Goal: Find specific page/section: Find specific page/section

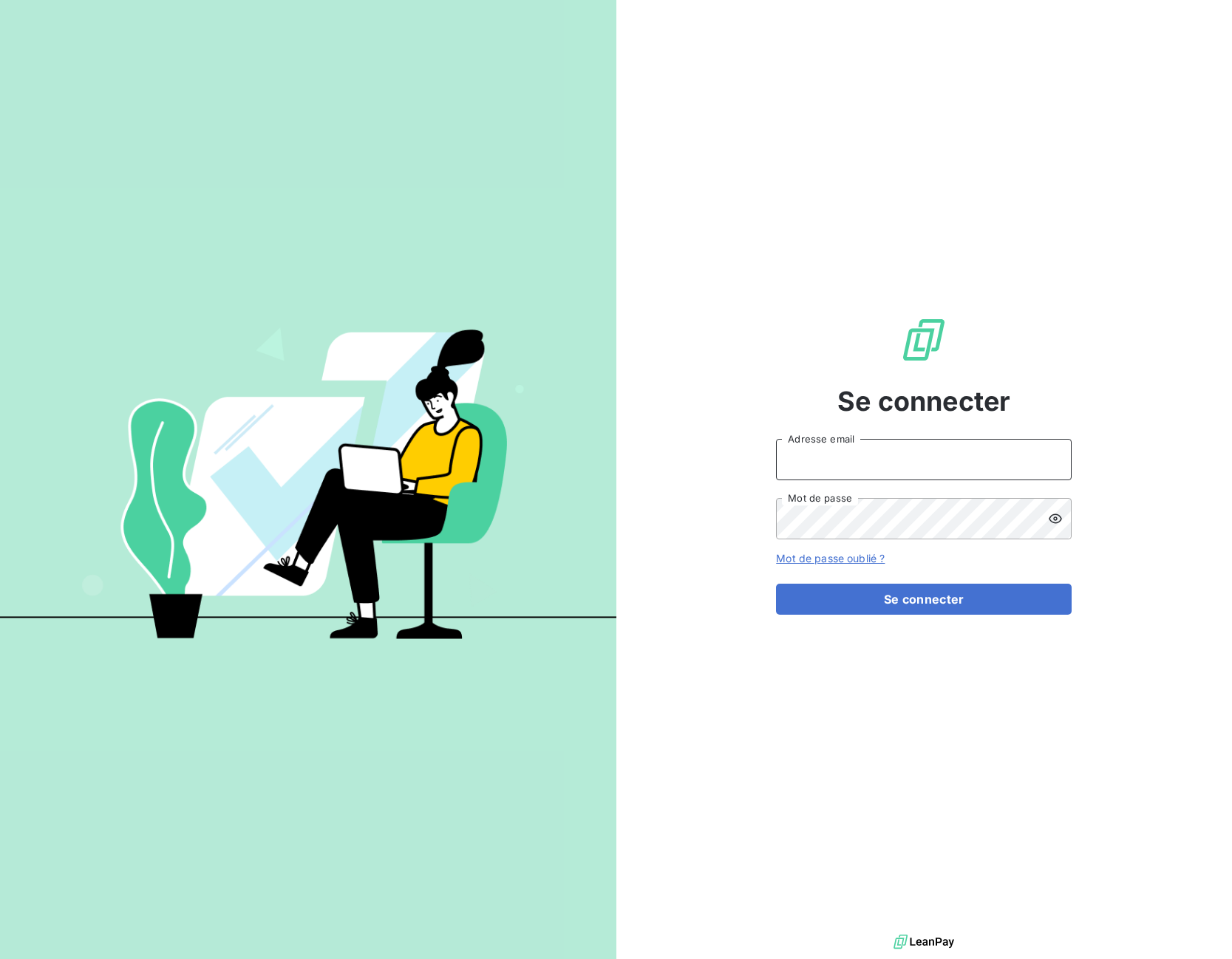
click at [820, 460] on input "Adresse email" at bounding box center [924, 459] width 296 height 42
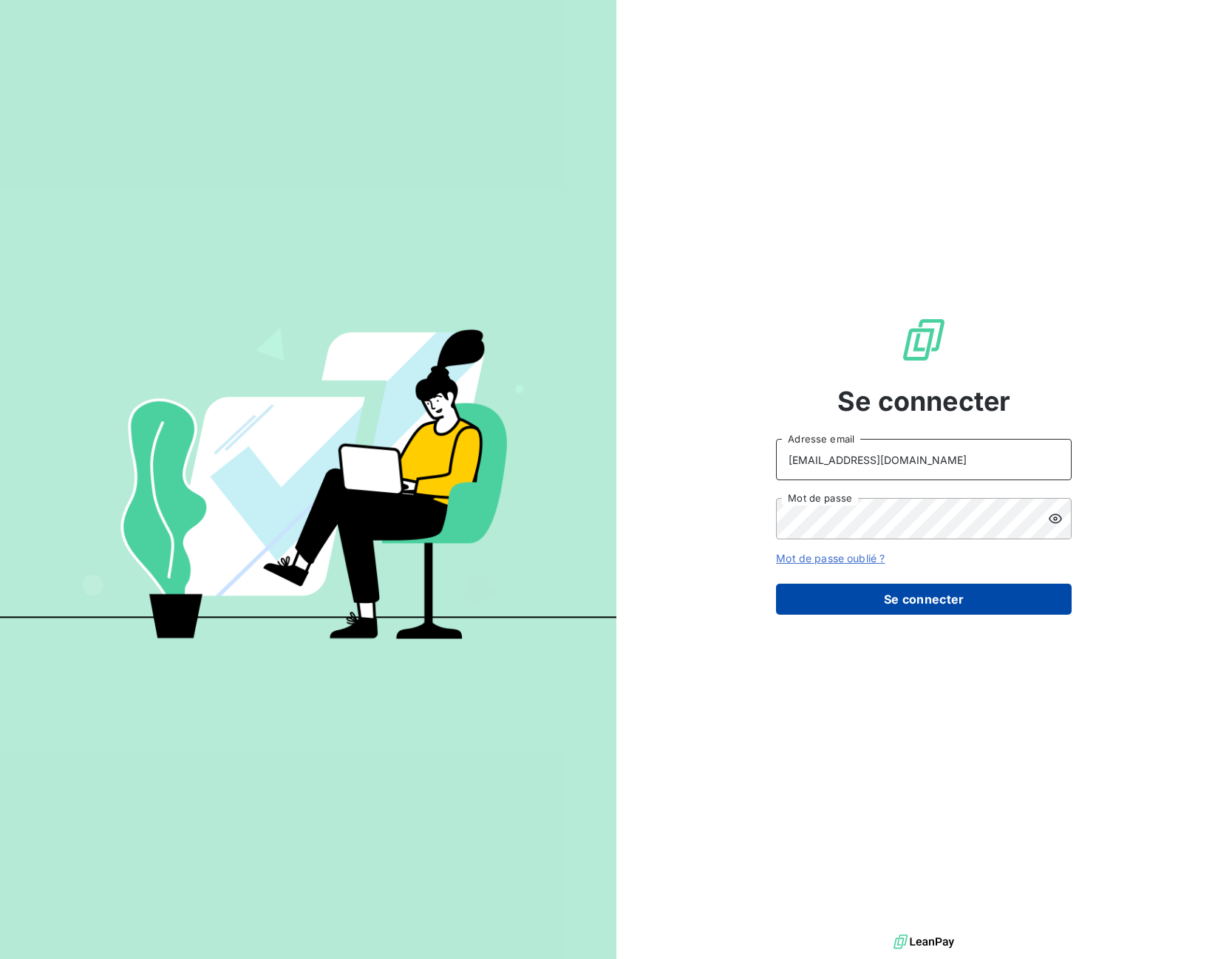
type input "[EMAIL_ADDRESS][DOMAIN_NAME]"
click at [848, 602] on button "Se connecter" at bounding box center [924, 599] width 296 height 31
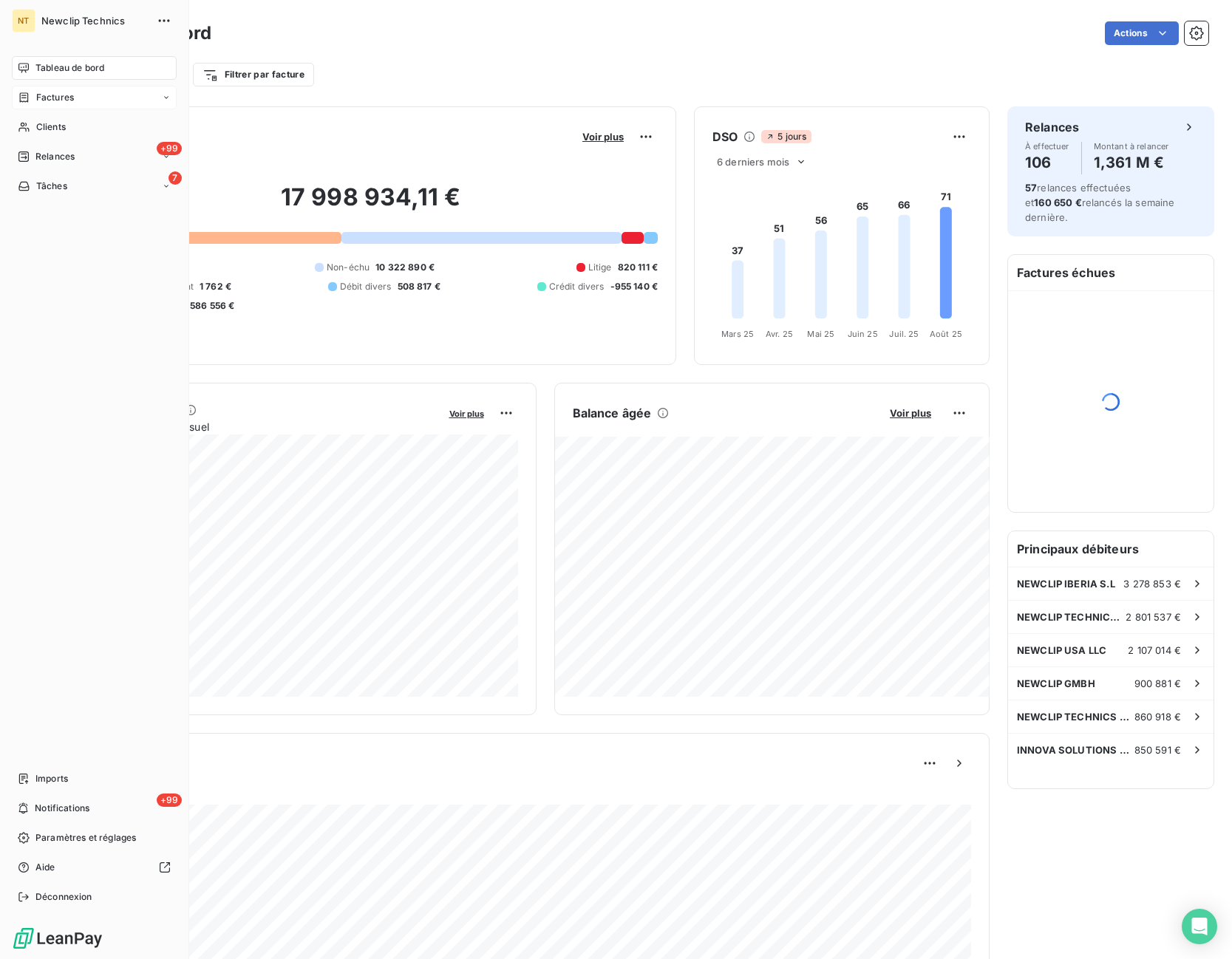
click at [45, 97] on span "Factures" at bounding box center [55, 97] width 38 height 13
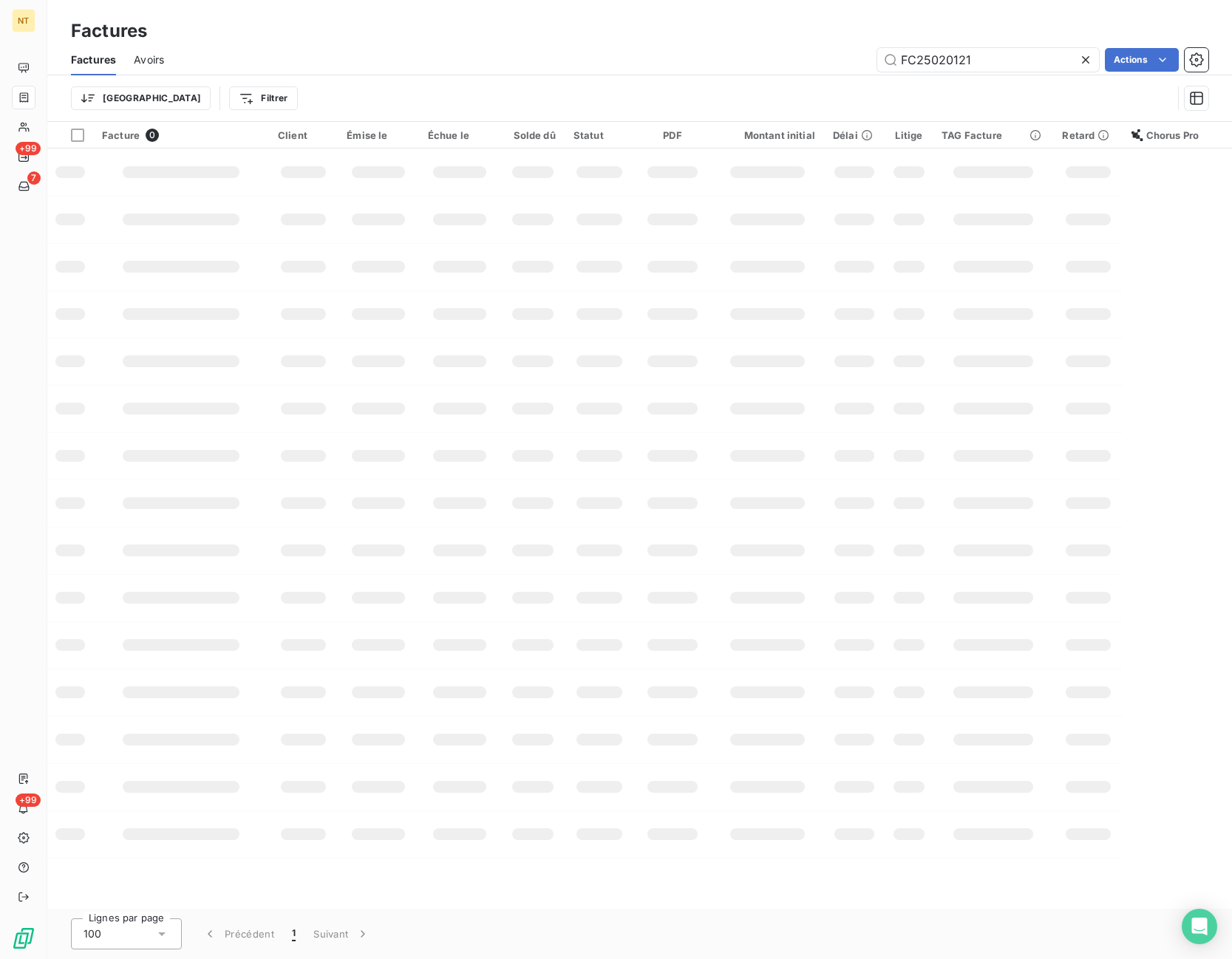
drag, startPoint x: 998, startPoint y: 63, endPoint x: 735, endPoint y: 69, distance: 263.1
click at [877, 68] on input "FC25020121" at bounding box center [988, 59] width 222 height 24
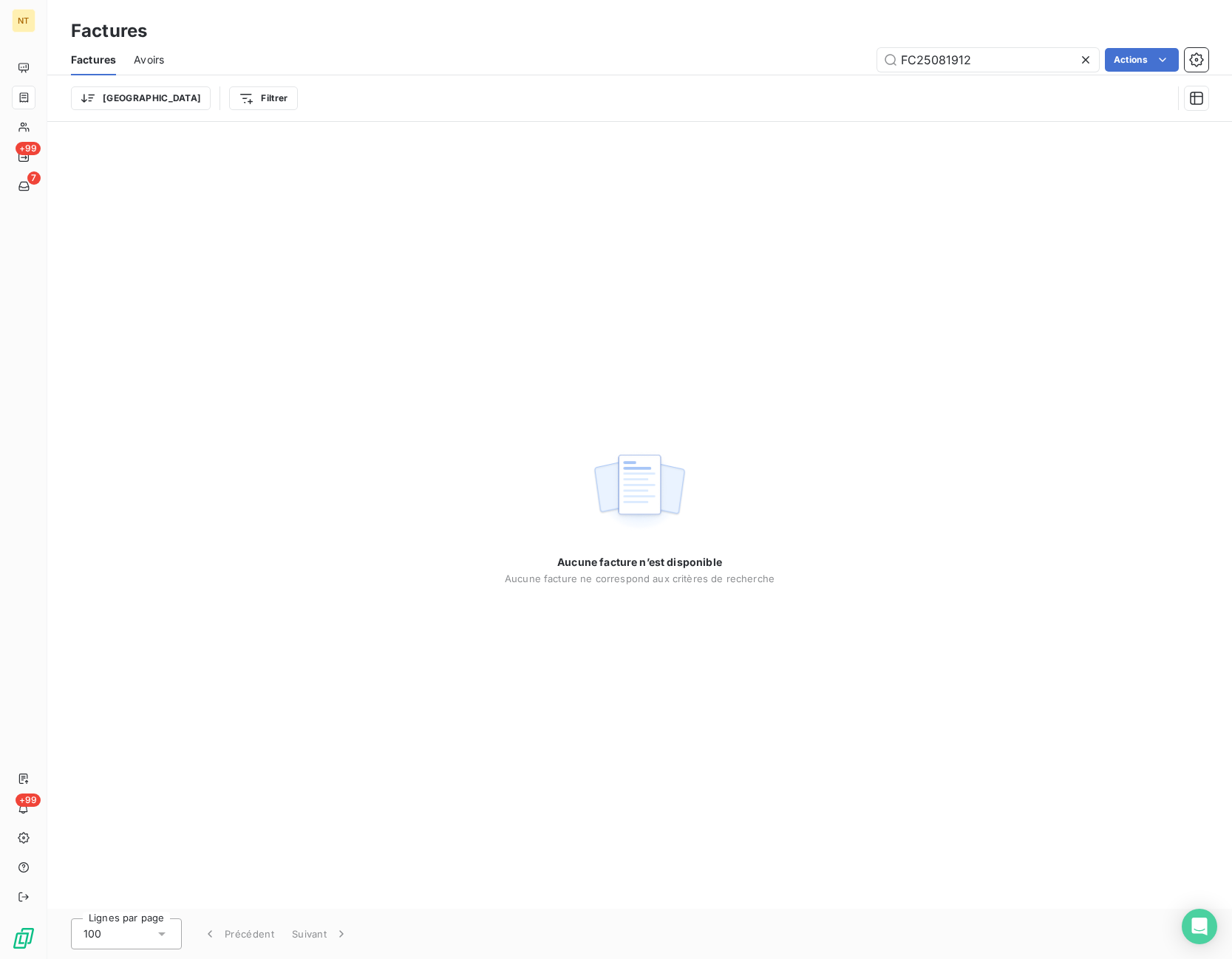
type input "FC25081912"
